Goal: Task Accomplishment & Management: Manage account settings

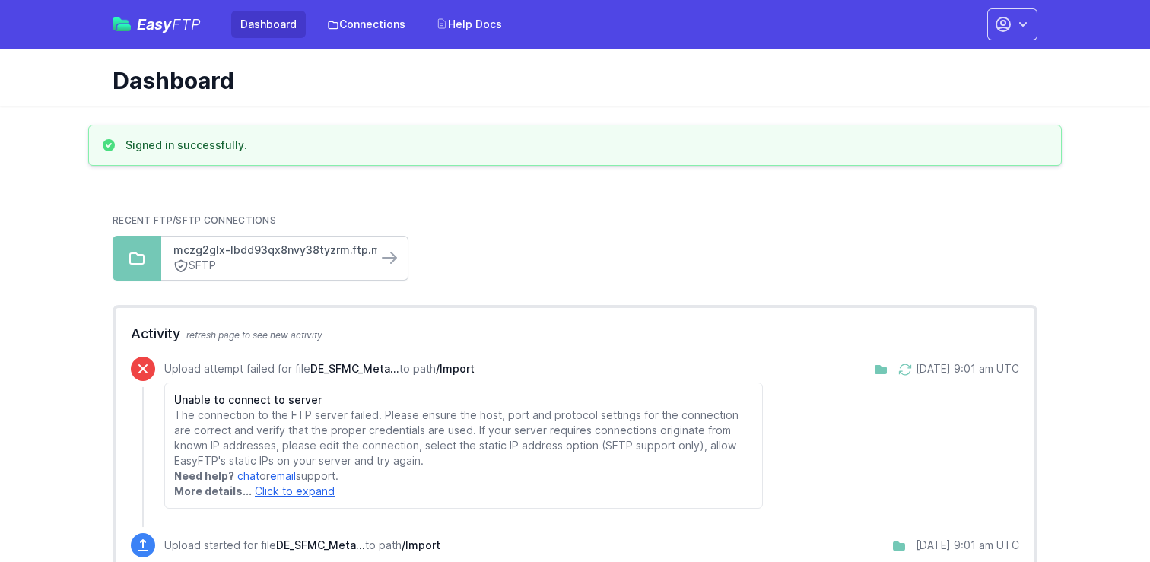
click at [302, 255] on link "mczg2glx-lbdd93qx8nvy38tyzrm.ftp.marketingcloud..." at bounding box center [269, 250] width 192 height 15
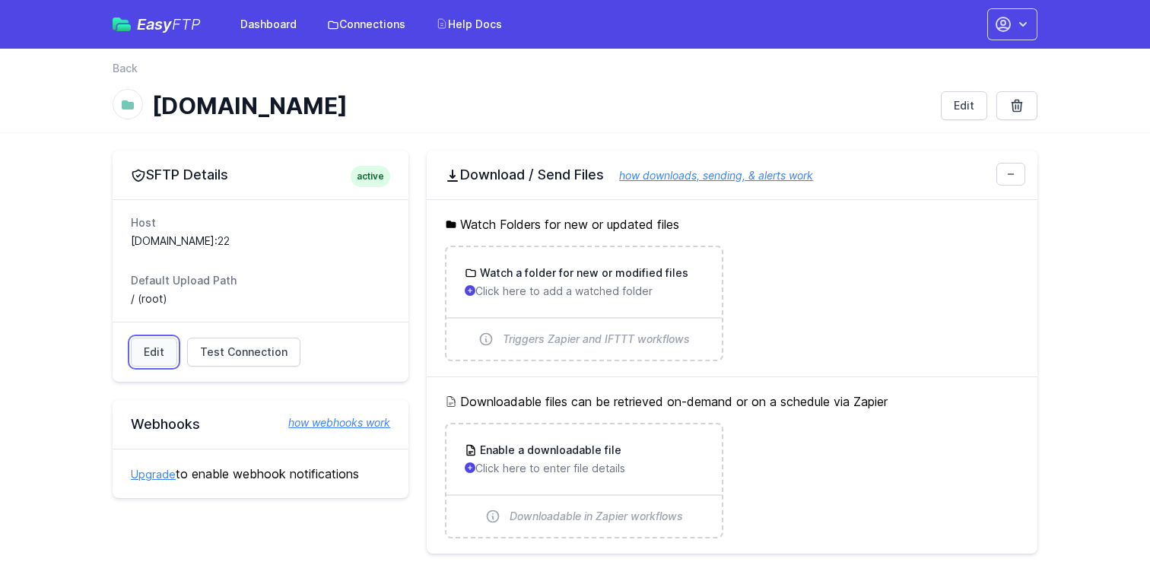
click at [149, 356] on link "Edit" at bounding box center [154, 352] width 46 height 29
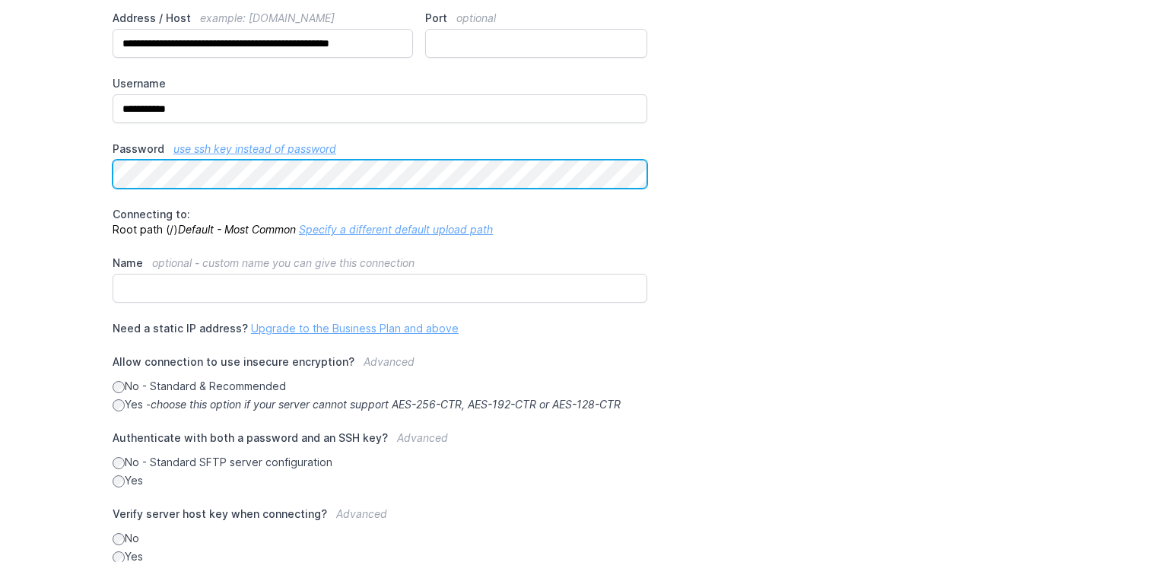
scroll to position [305, 0]
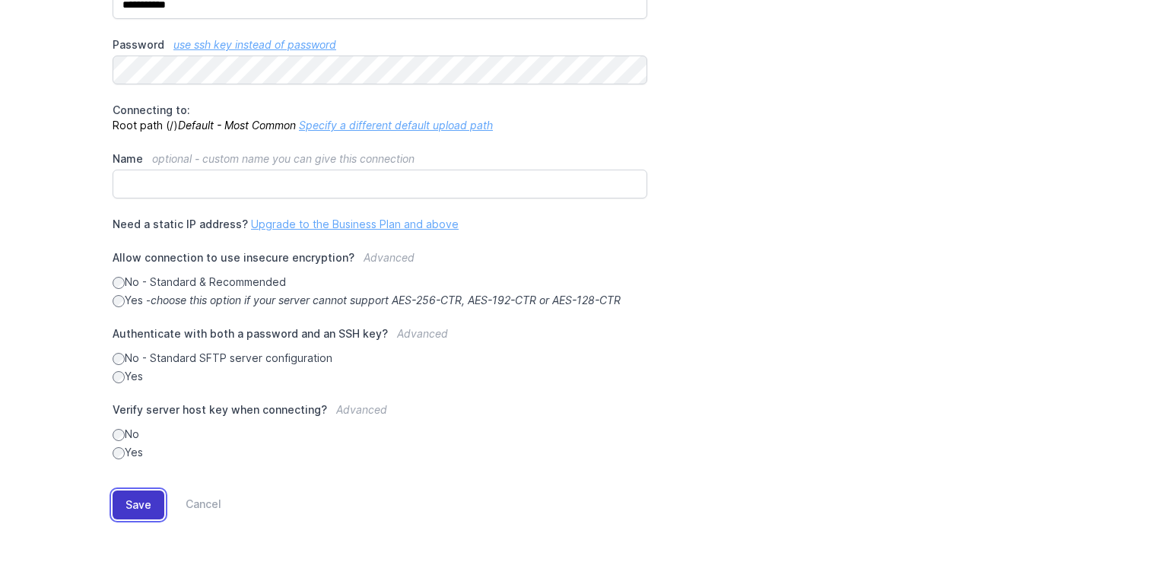
click at [144, 506] on button "Save" at bounding box center [139, 505] width 52 height 29
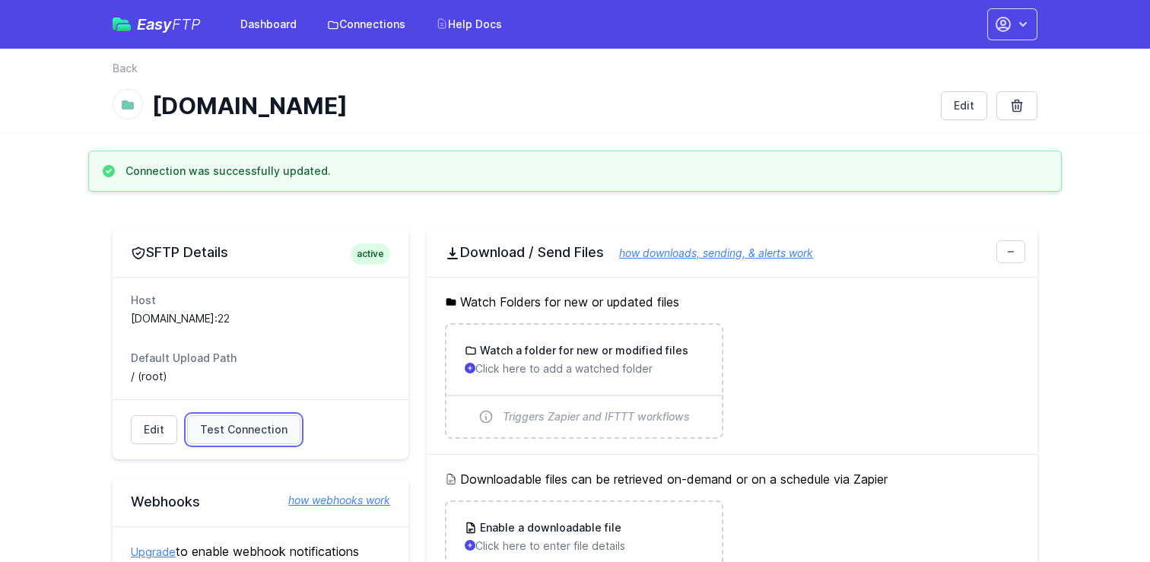
click at [215, 436] on span "Test Connection" at bounding box center [243, 429] width 87 height 15
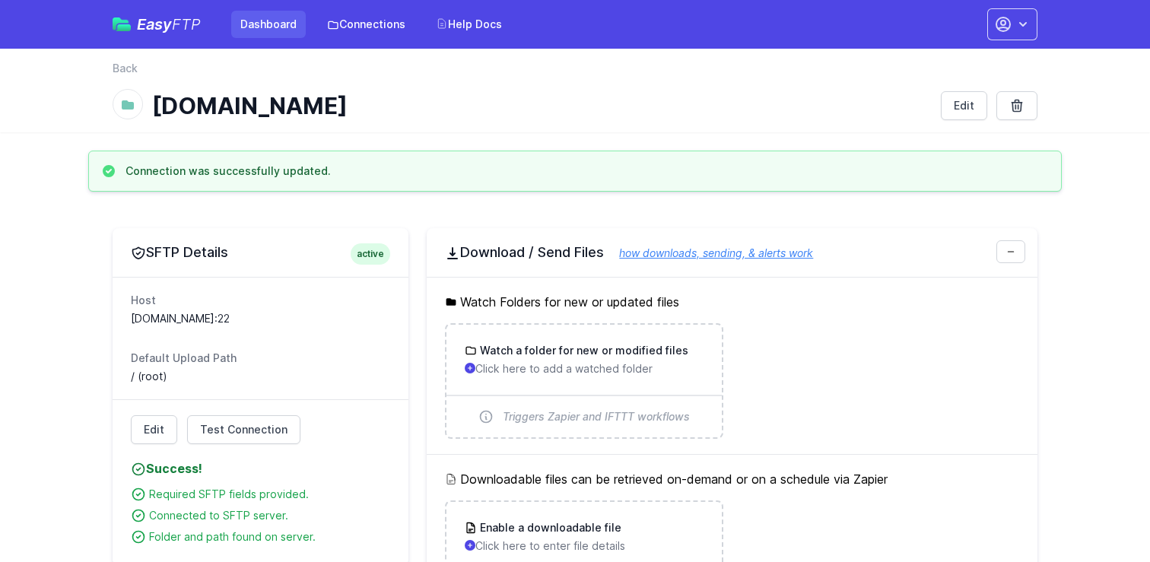
click at [273, 37] on link "Dashboard" at bounding box center [268, 24] width 75 height 27
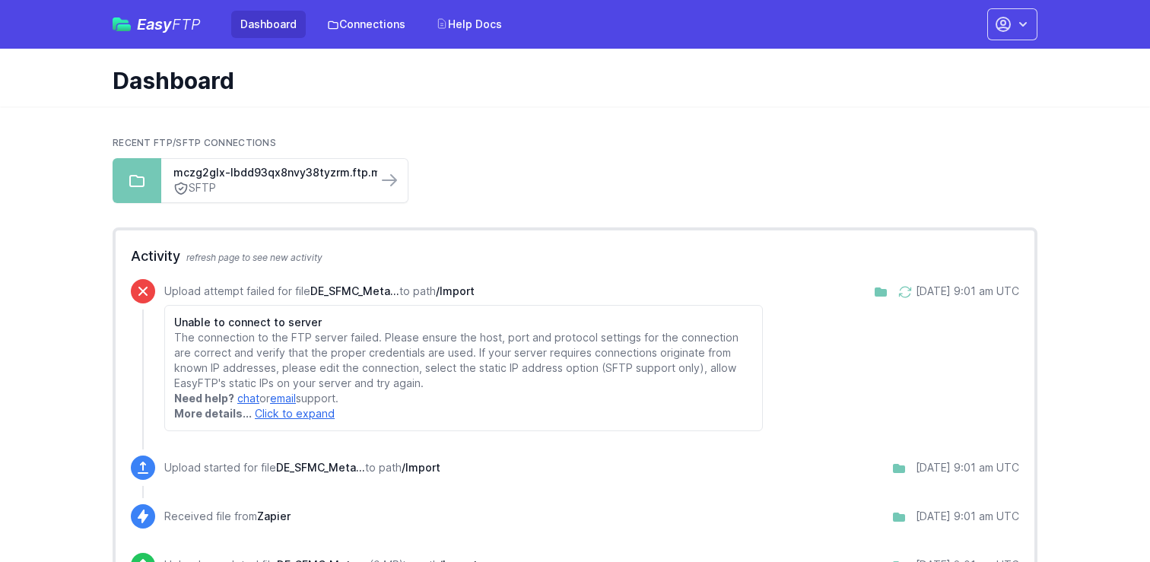
click at [898, 294] on icon at bounding box center [905, 292] width 15 height 15
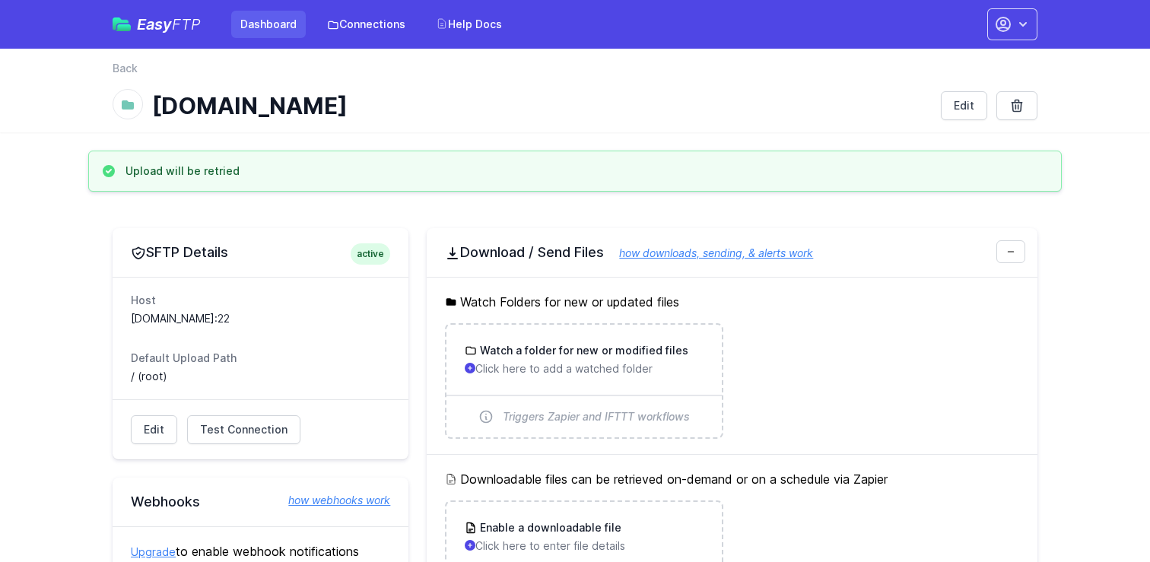
click at [283, 24] on link "Dashboard" at bounding box center [268, 24] width 75 height 27
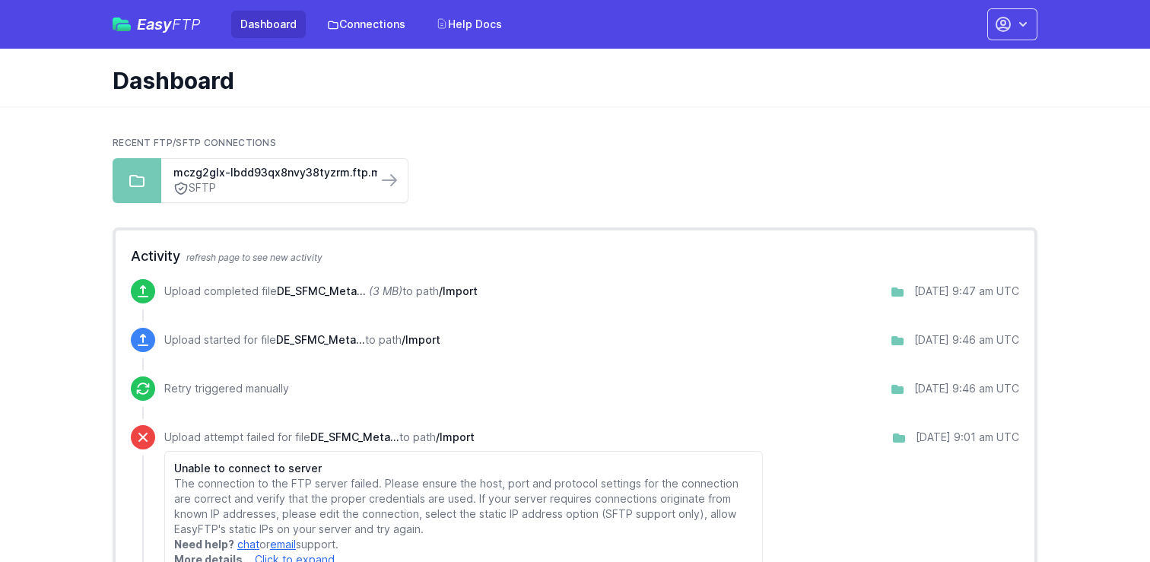
scroll to position [2, 0]
